Goal: Information Seeking & Learning: Learn about a topic

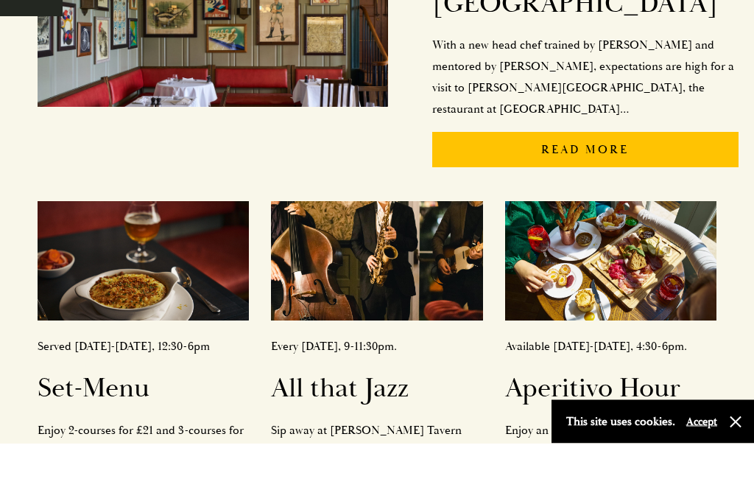
scroll to position [501, 0]
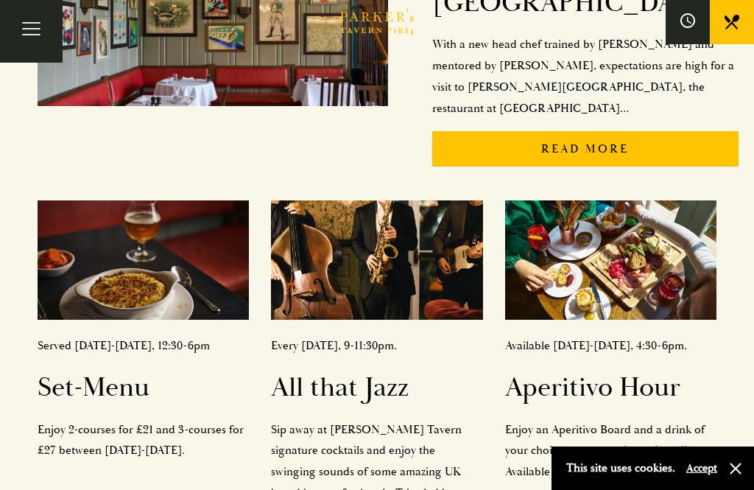
click at [185, 395] on div "Served Monday-Saturday, 12:30-6pm Set-Menu Enjoy 2-courses for £21 and 3-course…" at bounding box center [143, 373] width 233 height 368
click at [133, 200] on img at bounding box center [143, 259] width 211 height 119
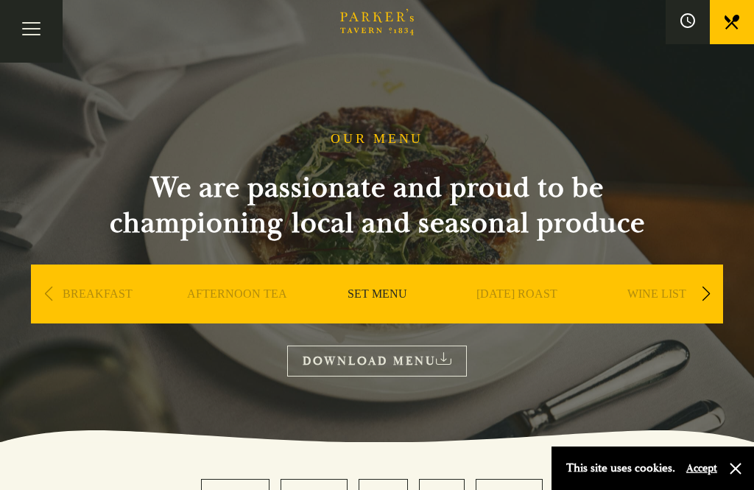
click at [364, 303] on link "SET MENU" at bounding box center [378, 316] width 60 height 59
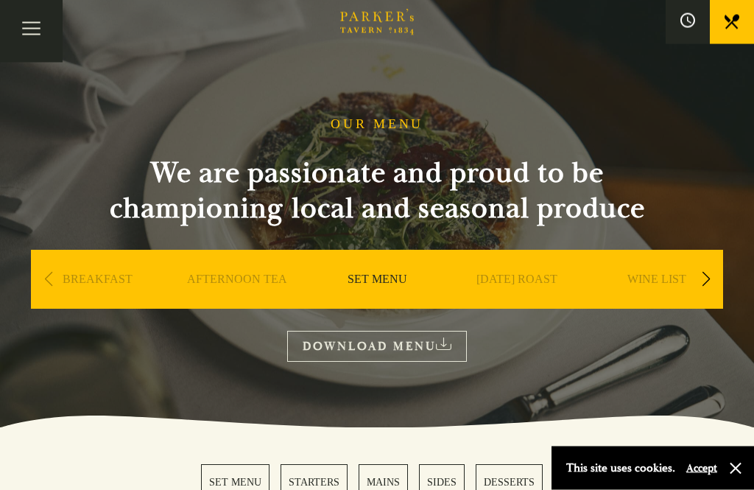
scroll to position [9, 0]
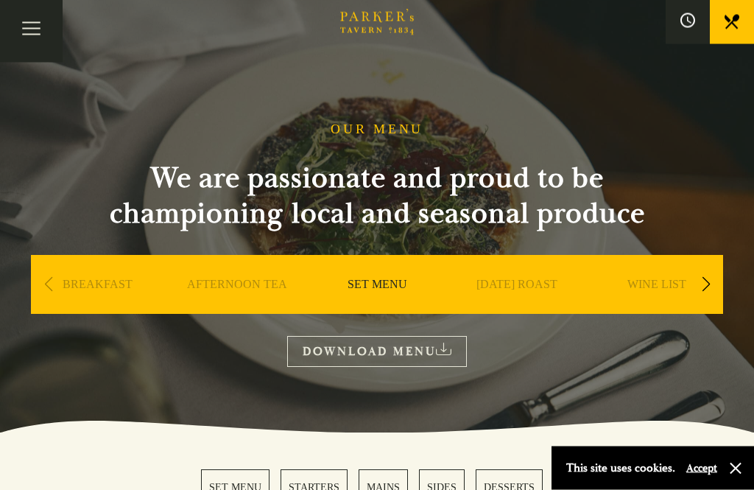
click at [516, 281] on link "[DATE] ROAST" at bounding box center [517, 307] width 81 height 59
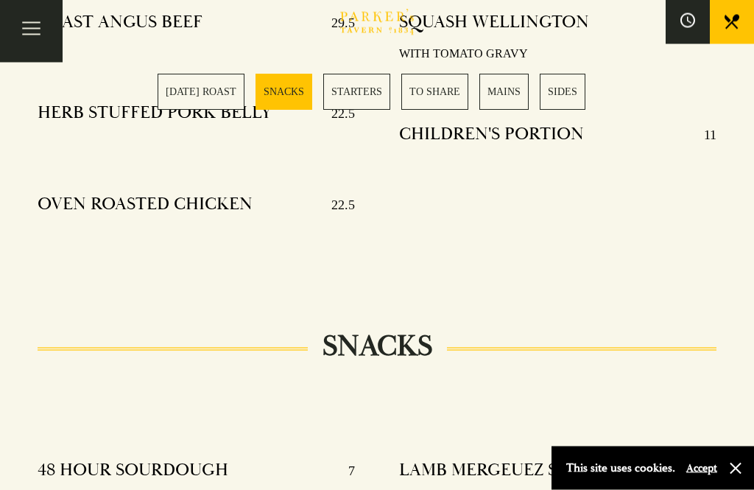
scroll to position [731, 0]
click at [751, 489] on div "This site uses cookies. Accept" at bounding box center [653, 467] width 203 height 43
click at [729, 476] on button "button" at bounding box center [735, 468] width 15 height 15
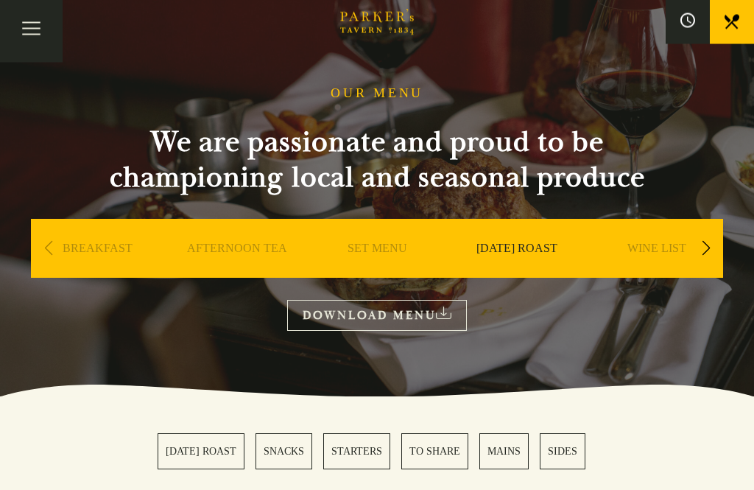
scroll to position [0, 0]
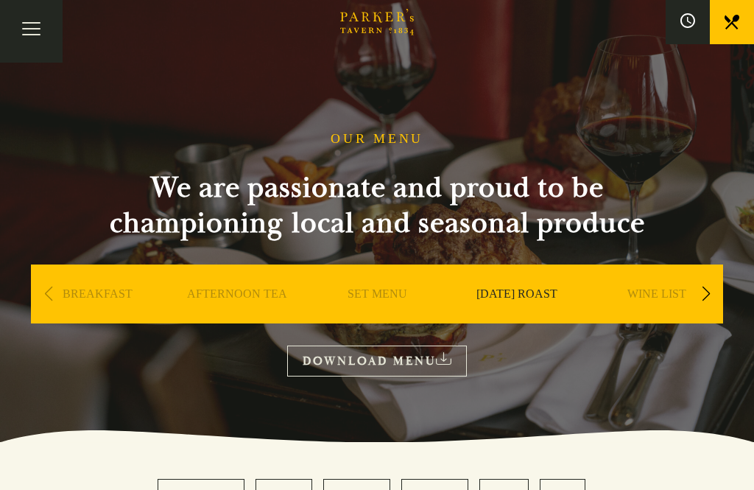
click at [666, 307] on link "WINE LIST" at bounding box center [657, 316] width 59 height 59
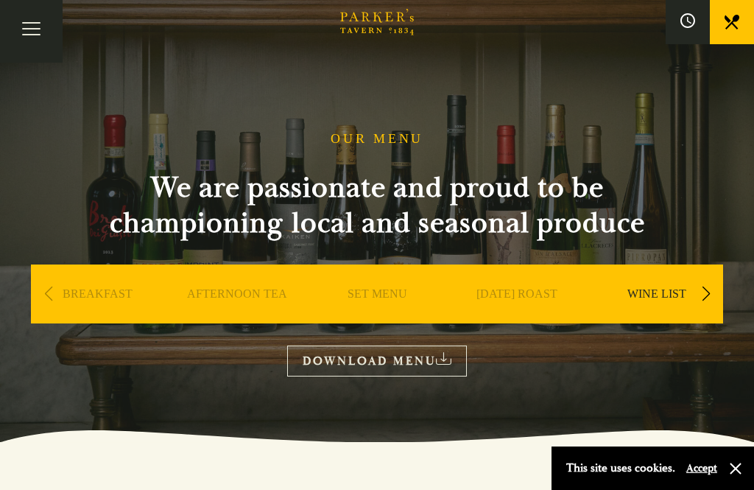
click at [660, 300] on link "WINE LIST" at bounding box center [657, 316] width 59 height 59
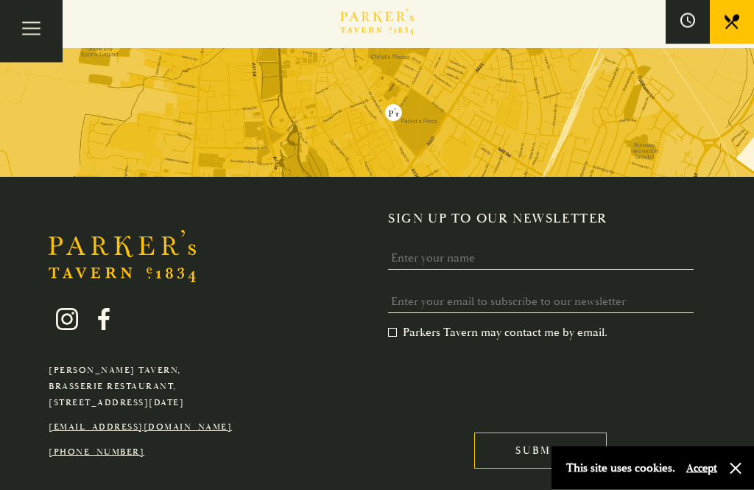
scroll to position [706, 0]
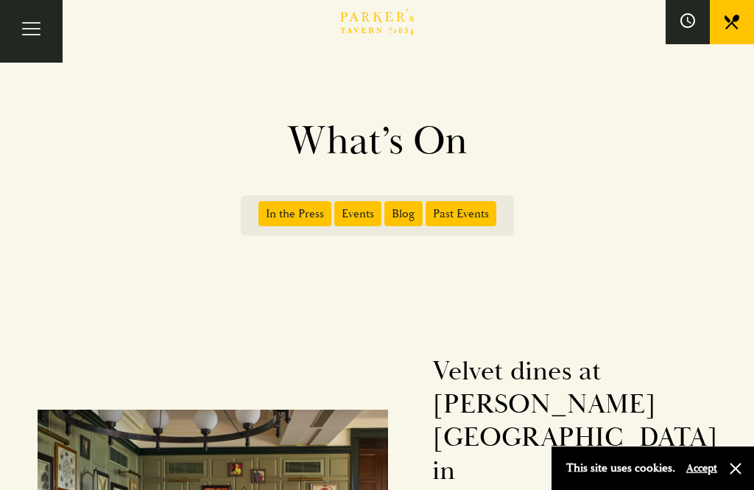
click at [19, 27] on button "Toggle navigation" at bounding box center [31, 31] width 63 height 63
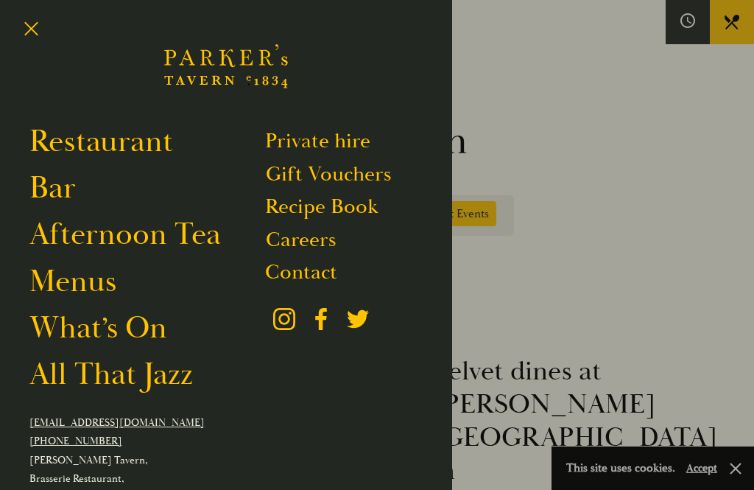
click at [29, 34] on span "Toggle navigation" at bounding box center [31, 34] width 18 height 1
